Goal: Transaction & Acquisition: Download file/media

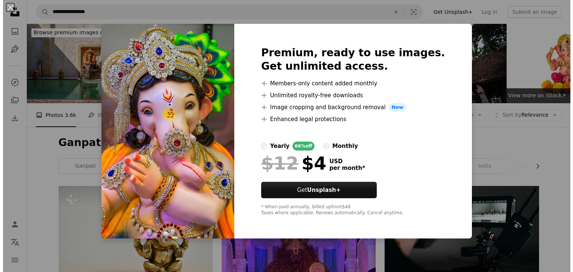
scroll to position [291, 0]
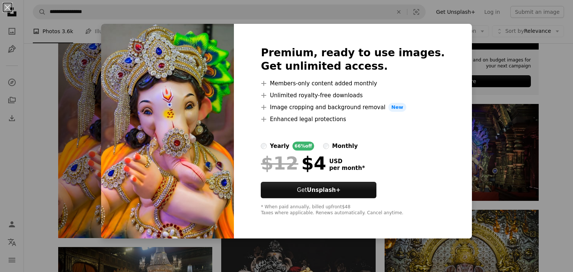
click at [209, 90] on img at bounding box center [167, 131] width 133 height 215
click at [98, 101] on div "An X shape Premium, ready to use images. Get unlimited access. A plus sign Memb…" at bounding box center [286, 136] width 573 height 272
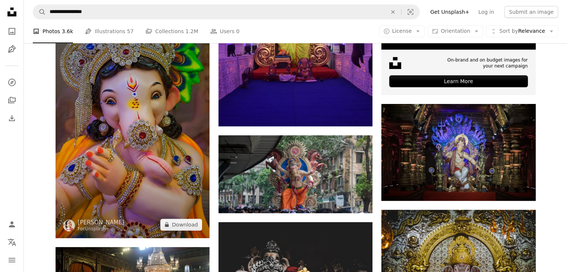
click at [127, 121] on img at bounding box center [133, 122] width 154 height 231
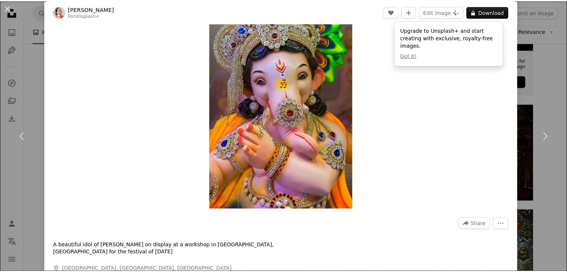
scroll to position [41, 0]
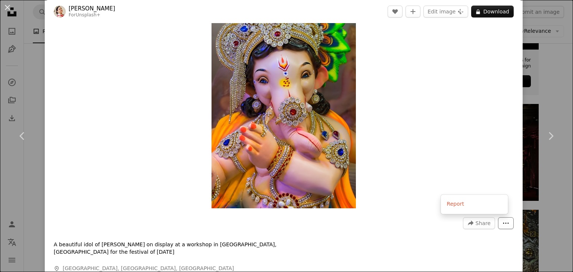
click at [503, 223] on icon "More Actions" at bounding box center [506, 223] width 6 height 1
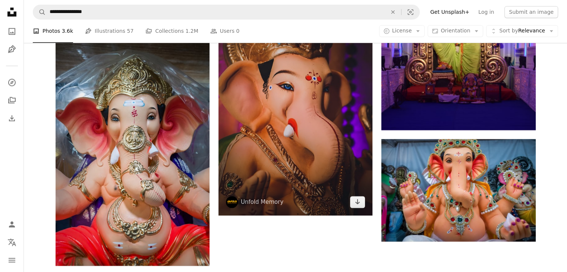
scroll to position [1074, 0]
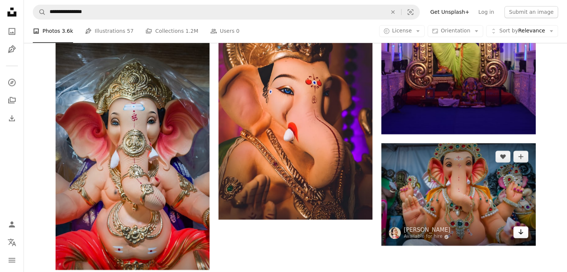
click at [521, 233] on icon "Download" at bounding box center [520, 231] width 5 height 5
